Goal: Task Accomplishment & Management: Manage account settings

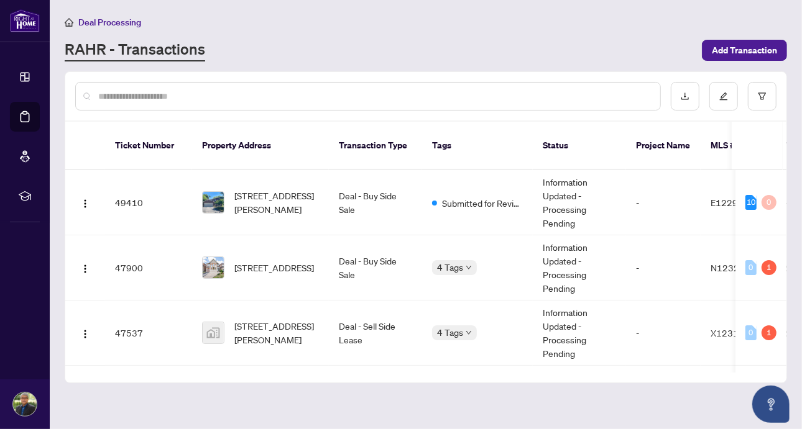
click at [489, 57] on div "RAHR - Transactions" at bounding box center [380, 50] width 630 height 22
click at [510, 134] on th "Tags" at bounding box center [477, 146] width 111 height 48
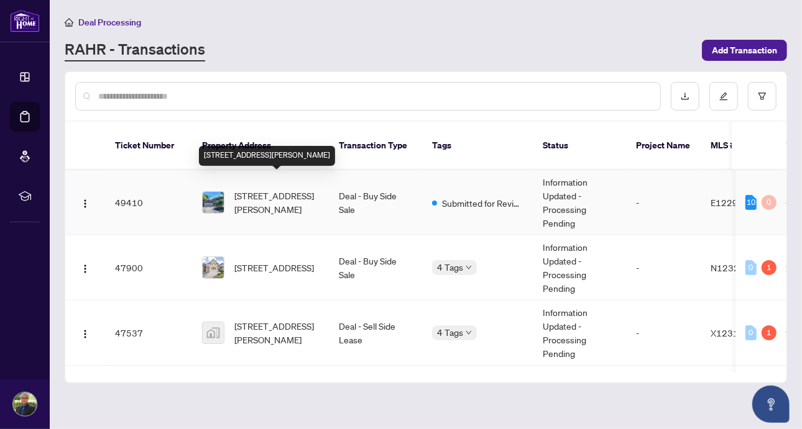
click at [277, 189] on span "[STREET_ADDRESS][PERSON_NAME]" at bounding box center [276, 202] width 85 height 27
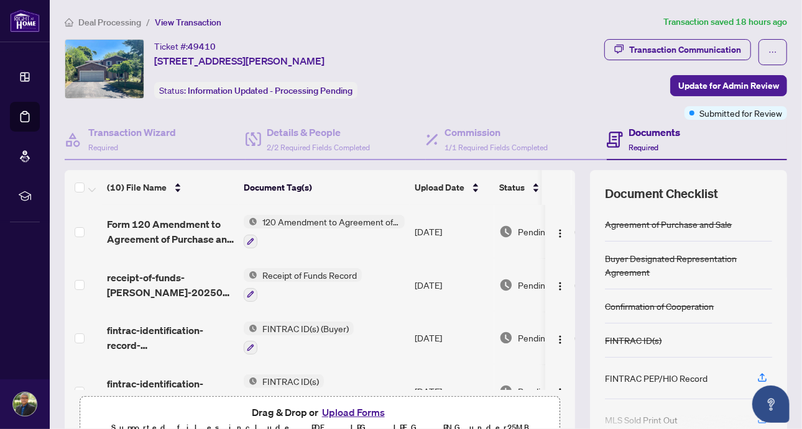
click at [521, 385] on span "Pending Review" at bounding box center [549, 392] width 62 height 14
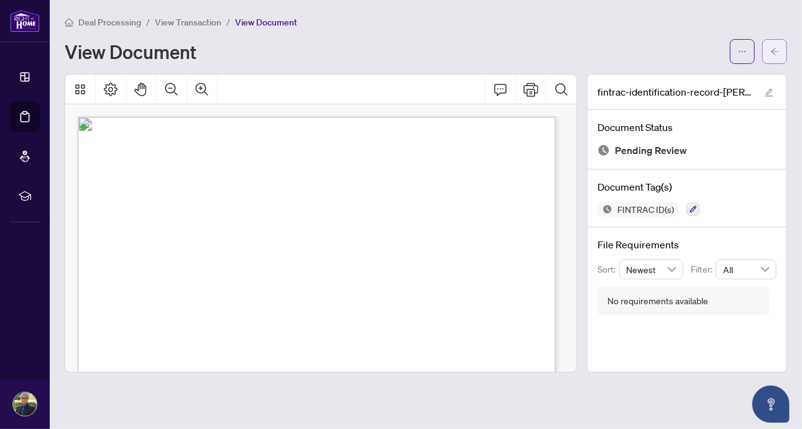
click at [776, 47] on icon "arrow-left" at bounding box center [774, 51] width 9 height 9
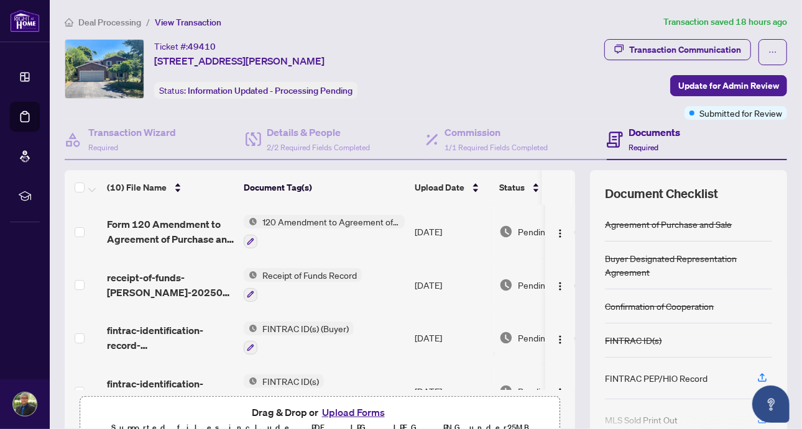
click at [328, 272] on span "Receipt of Funds Record" at bounding box center [309, 275] width 104 height 14
click at [436, 280] on td "[DATE]" at bounding box center [452, 285] width 85 height 53
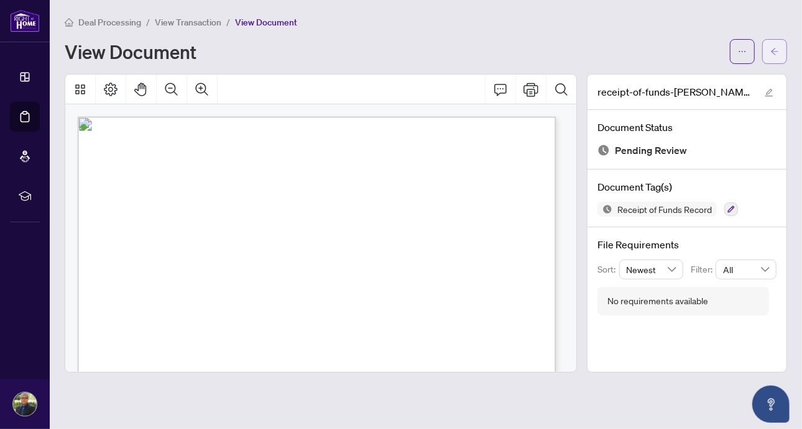
click at [768, 50] on button "button" at bounding box center [774, 51] width 25 height 25
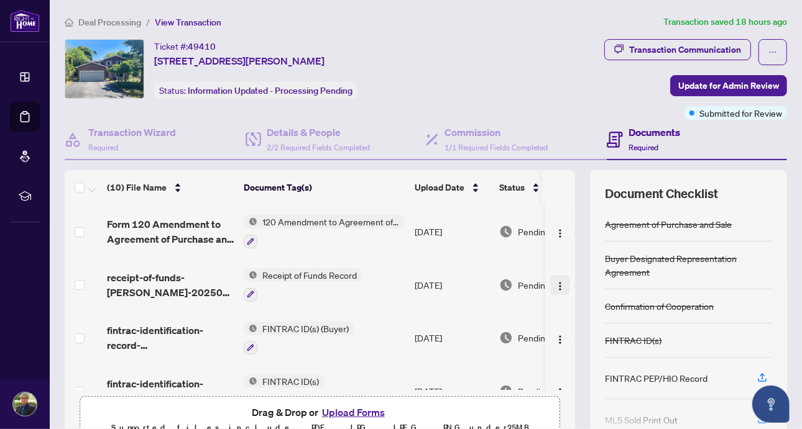
click at [555, 282] on img "button" at bounding box center [560, 287] width 10 height 10
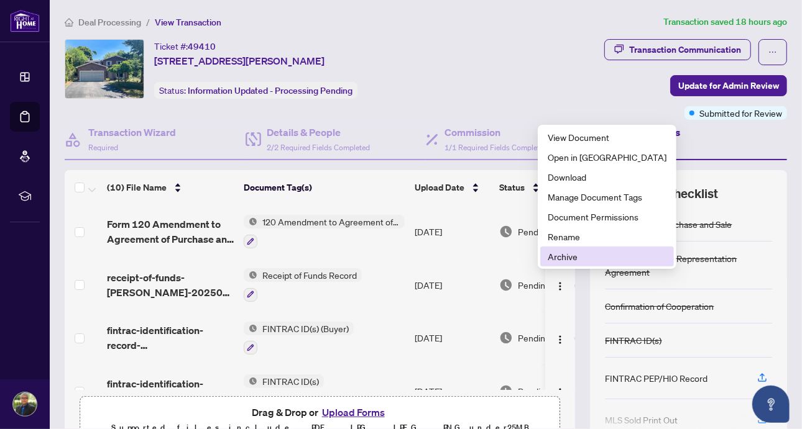
click at [569, 255] on span "Archive" at bounding box center [607, 257] width 119 height 14
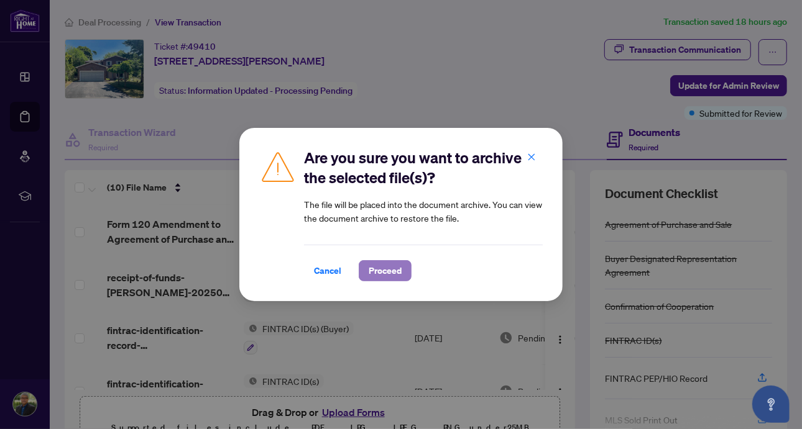
click at [393, 268] on span "Proceed" at bounding box center [385, 271] width 33 height 20
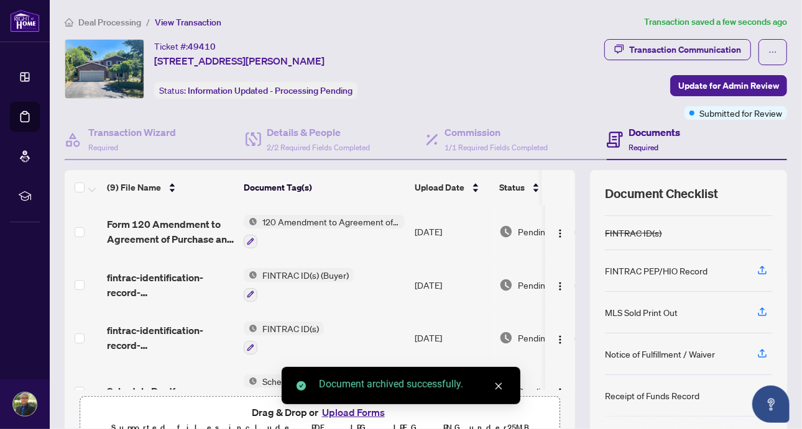
scroll to position [123, 0]
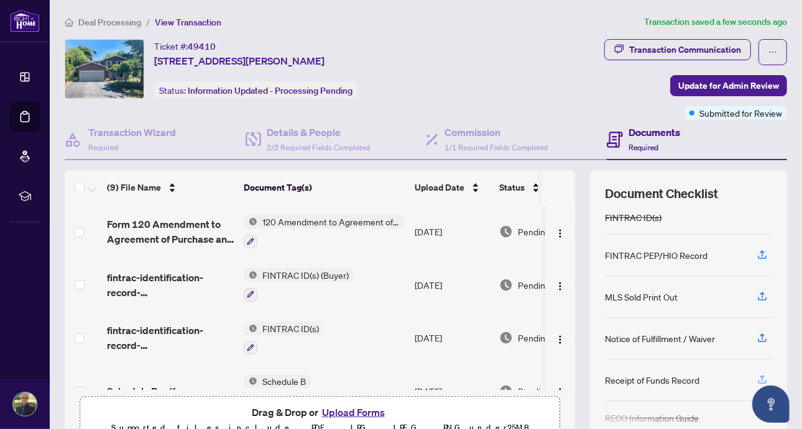
click at [756, 374] on icon "button" at bounding box center [761, 379] width 11 height 11
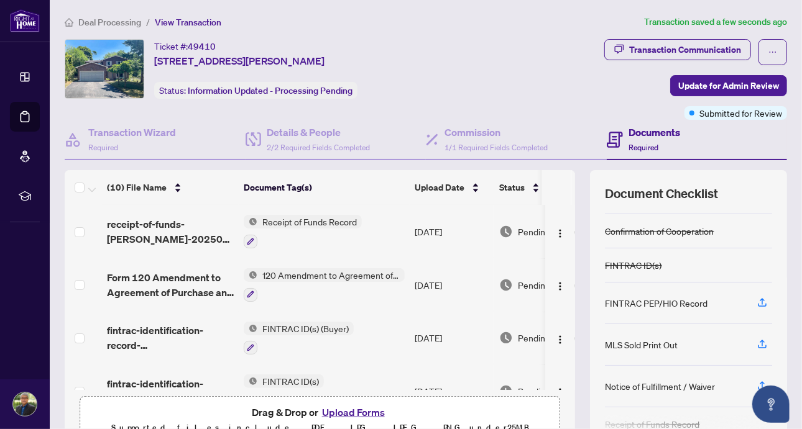
scroll to position [101, 0]
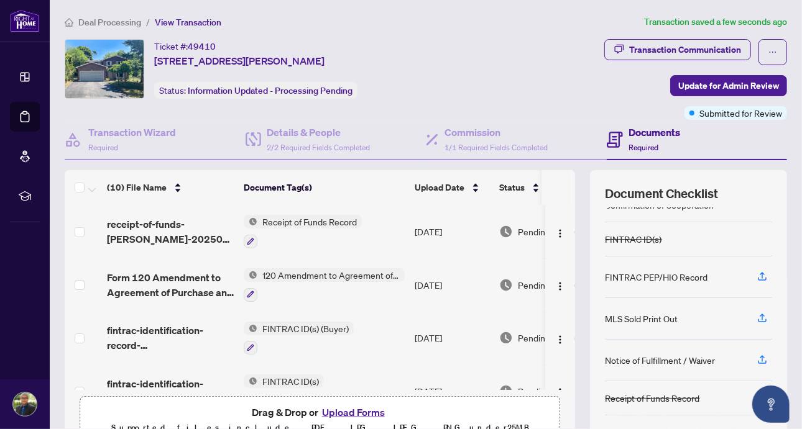
click at [334, 412] on button "Upload Forms" at bounding box center [353, 413] width 70 height 16
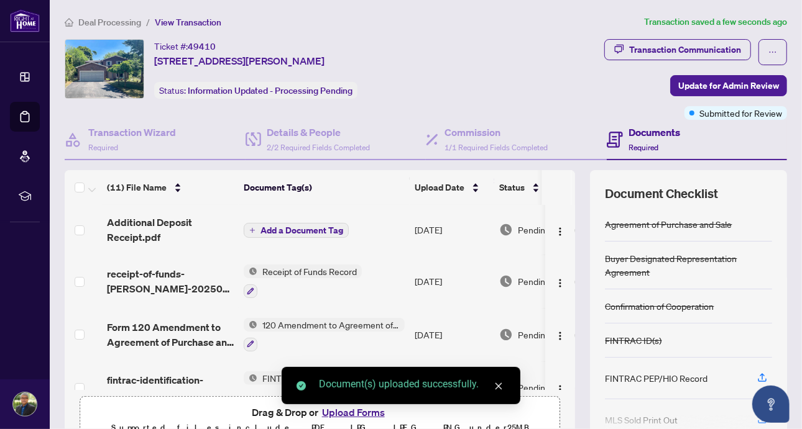
click at [303, 226] on span "Add a Document Tag" at bounding box center [301, 230] width 83 height 9
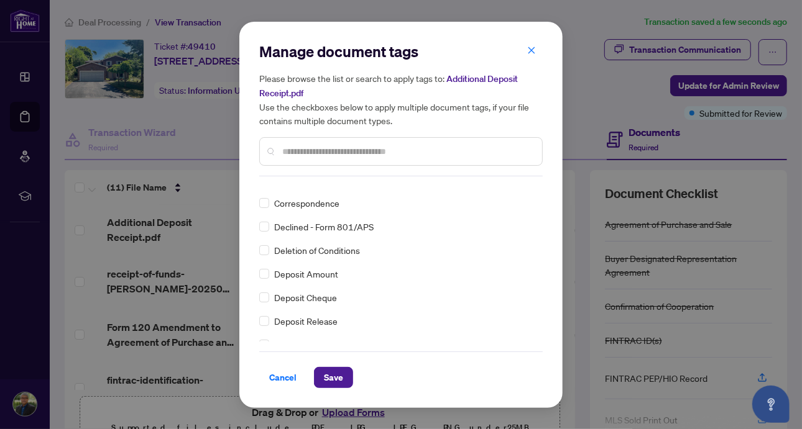
scroll to position [0, 0]
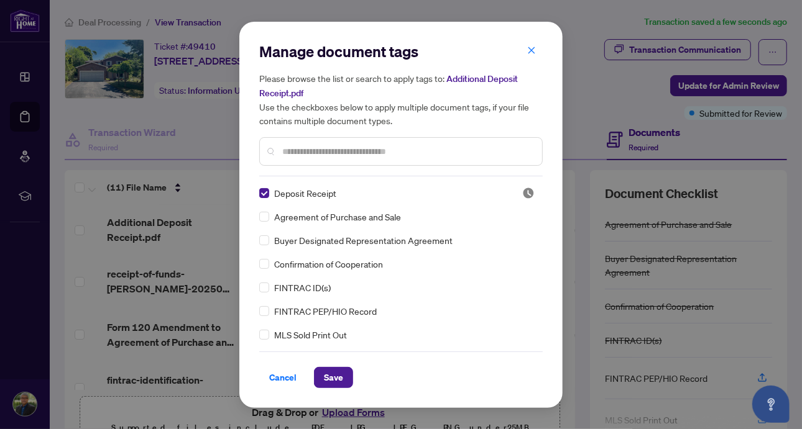
click at [265, 298] on div "Deposit Receipt Agreement of Purchase and Sale Buyer Designated Representation …" at bounding box center [400, 263] width 283 height 155
click at [333, 378] on span "Save" at bounding box center [333, 378] width 19 height 20
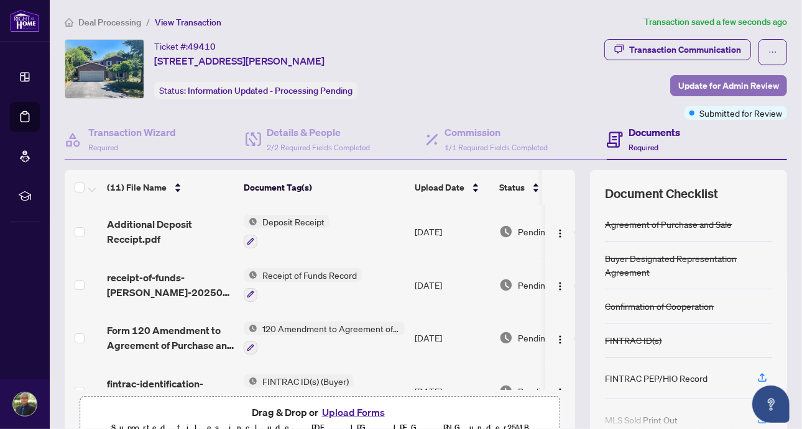
click at [702, 83] on span "Update for Admin Review" at bounding box center [728, 86] width 101 height 20
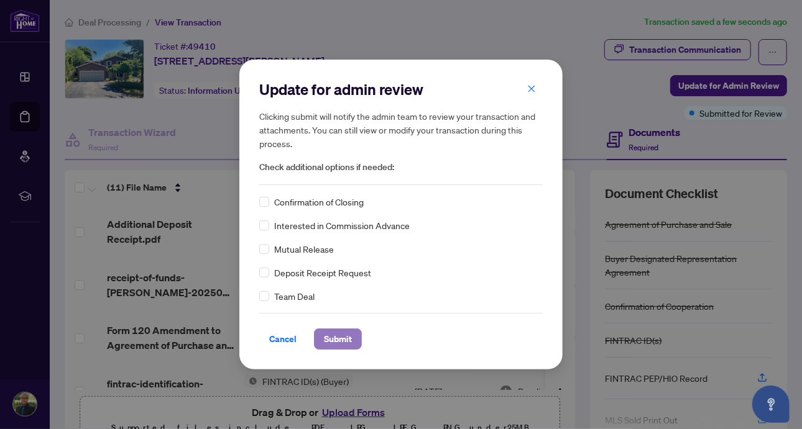
click at [340, 341] on span "Submit" at bounding box center [338, 339] width 28 height 20
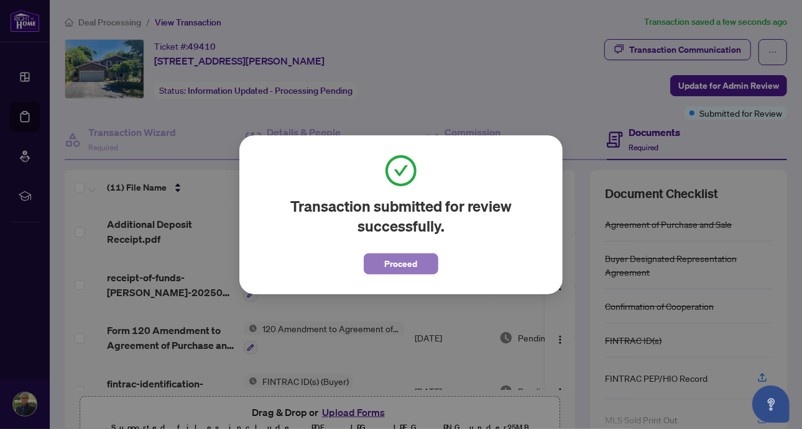
click at [416, 262] on span "Proceed" at bounding box center [401, 264] width 33 height 20
